Goal: Task Accomplishment & Management: Use online tool/utility

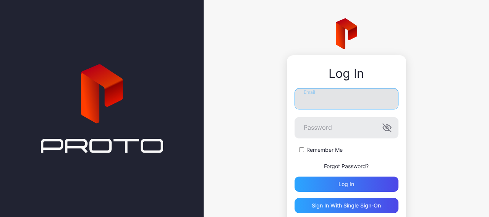
click at [321, 99] on input "Email" at bounding box center [346, 98] width 104 height 21
type input "**********"
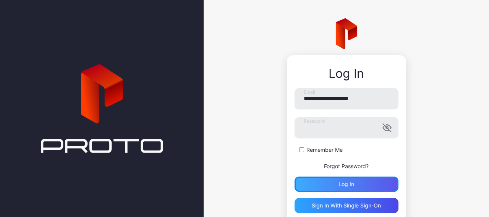
click at [338, 186] on div "Log in" at bounding box center [346, 184] width 16 height 6
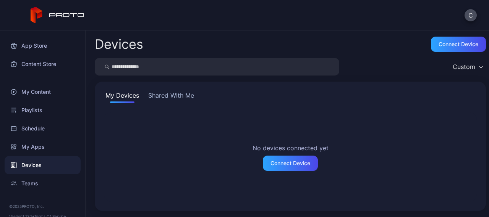
click at [23, 162] on div "Devices" at bounding box center [43, 165] width 76 height 18
click at [152, 98] on button "Shared With Me" at bounding box center [171, 97] width 49 height 12
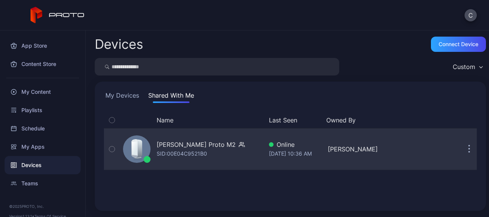
click at [461, 148] on button "button" at bounding box center [468, 149] width 15 height 15
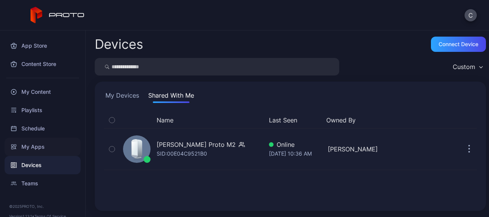
click at [48, 142] on div "My Apps" at bounding box center [43, 147] width 76 height 18
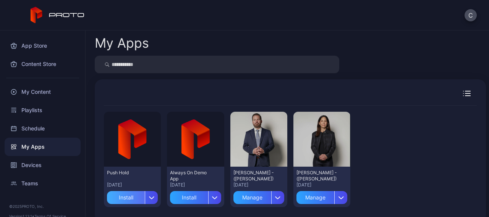
click at [123, 197] on div "Install" at bounding box center [126, 197] width 38 height 13
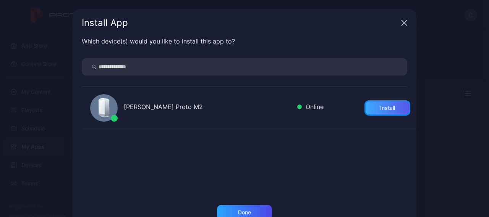
click at [380, 106] on div "Install" at bounding box center [387, 108] width 15 height 6
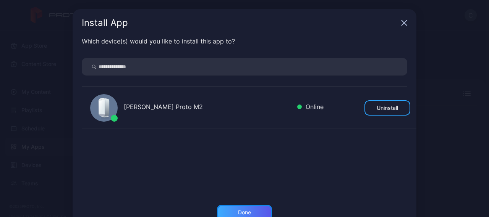
click at [235, 208] on div "Done" at bounding box center [244, 212] width 55 height 15
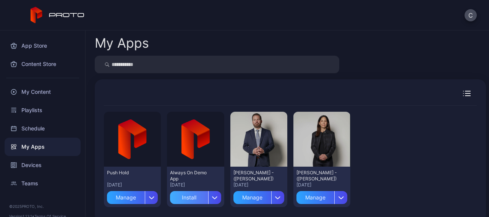
click at [188, 197] on div "Install" at bounding box center [189, 197] width 38 height 13
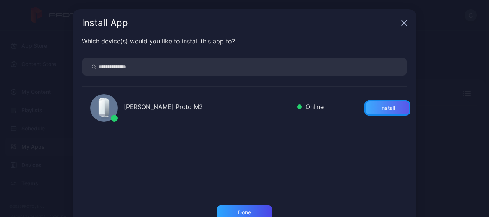
click at [380, 110] on div "Install" at bounding box center [387, 108] width 15 height 6
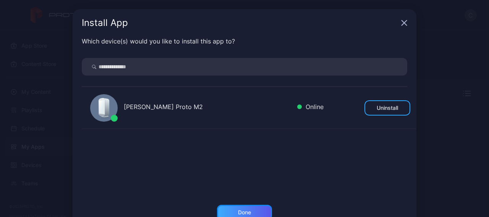
click at [228, 210] on div "Done" at bounding box center [244, 212] width 55 height 15
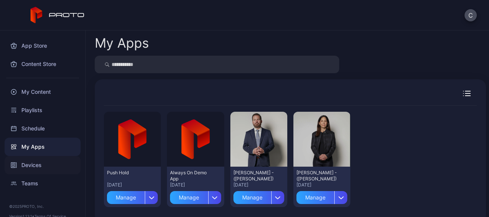
click at [31, 162] on div "Devices" at bounding box center [43, 165] width 76 height 18
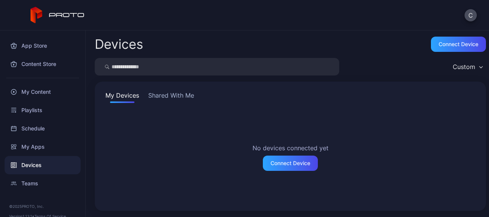
click at [176, 101] on button "Shared With Me" at bounding box center [171, 97] width 49 height 12
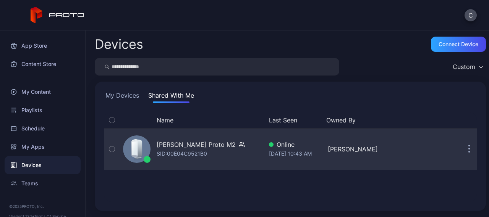
click at [461, 148] on button "button" at bounding box center [468, 149] width 15 height 15
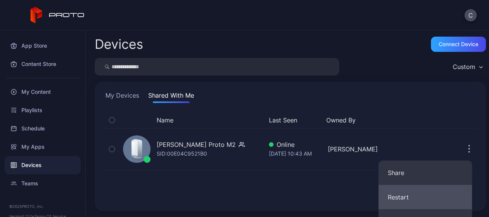
click at [398, 200] on button "Restart" at bounding box center [425, 197] width 94 height 24
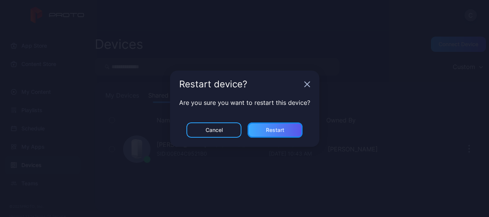
click at [270, 133] on div "Restart" at bounding box center [274, 130] width 55 height 15
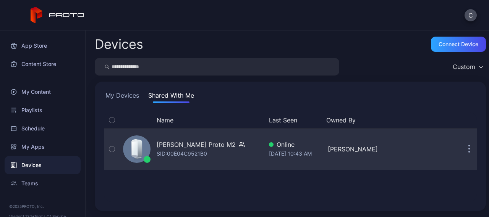
click at [462, 153] on button "button" at bounding box center [468, 149] width 15 height 15
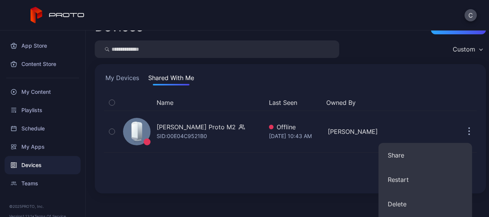
scroll to position [15, 0]
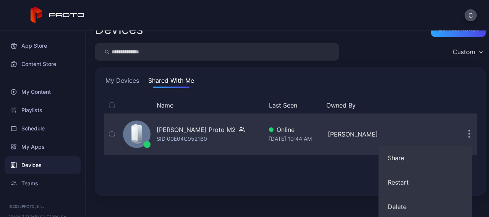
click at [462, 135] on button "button" at bounding box center [468, 134] width 15 height 15
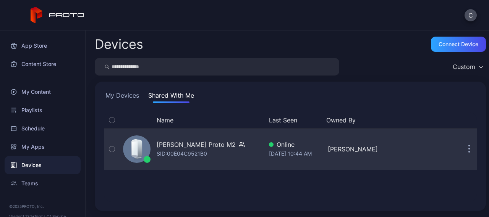
scroll to position [0, 0]
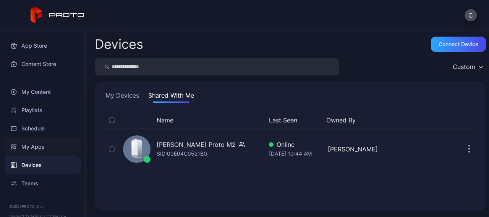
click at [39, 144] on div "My Apps" at bounding box center [43, 147] width 76 height 18
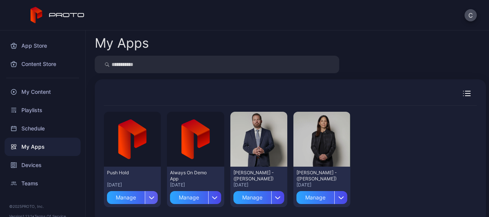
click at [149, 197] on icon "button" at bounding box center [152, 197] width 6 height 3
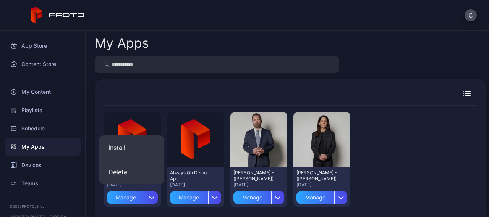
click at [272, 26] on div "C" at bounding box center [244, 15] width 489 height 31
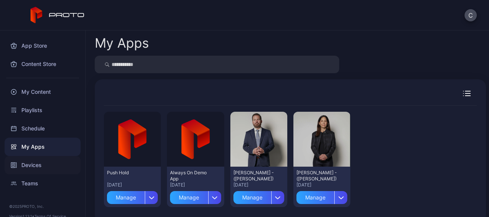
click at [30, 165] on div "Devices" at bounding box center [43, 165] width 76 height 18
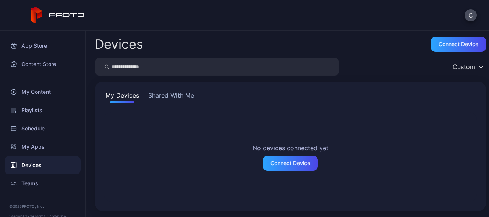
click at [179, 96] on button "Shared With Me" at bounding box center [171, 97] width 49 height 12
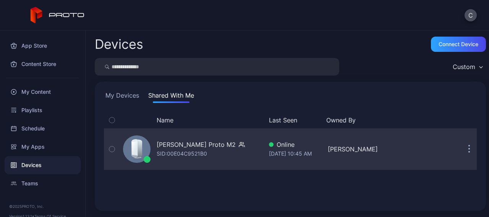
click at [461, 149] on button "button" at bounding box center [468, 149] width 15 height 15
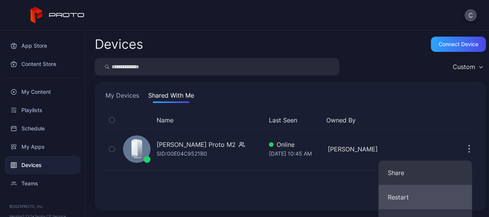
click at [398, 194] on button "Restart" at bounding box center [425, 197] width 94 height 24
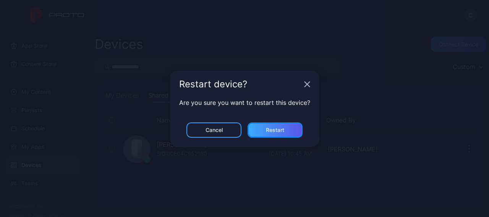
click at [266, 132] on div "Restart" at bounding box center [275, 130] width 18 height 6
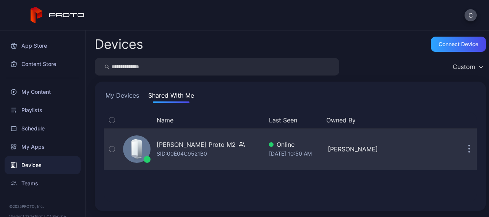
click at [461, 144] on button "button" at bounding box center [468, 149] width 15 height 15
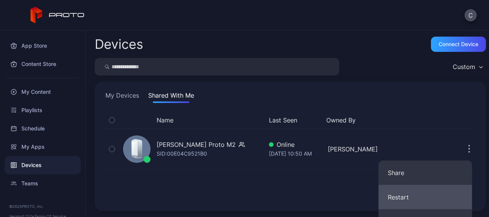
click at [393, 190] on button "Restart" at bounding box center [425, 197] width 94 height 24
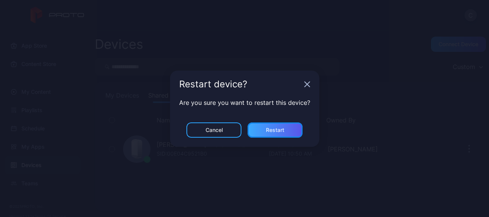
click at [263, 128] on div "Restart" at bounding box center [274, 130] width 55 height 15
